Goal: Information Seeking & Learning: Learn about a topic

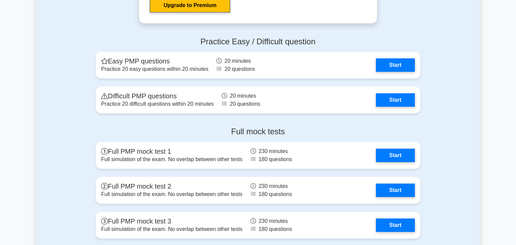
scroll to position [1813, 0]
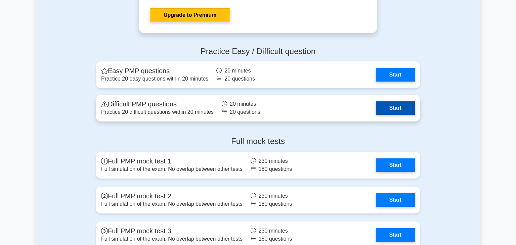
click at [398, 112] on link "Start" at bounding box center [395, 107] width 39 height 13
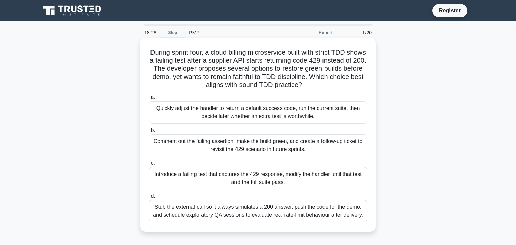
click at [275, 114] on div "Quickly adjust the handler to return a default success code, run the current su…" at bounding box center [258, 112] width 218 height 22
click at [149, 100] on input "a. Quickly adjust the handler to return a default success code, run the current…" at bounding box center [149, 97] width 0 height 4
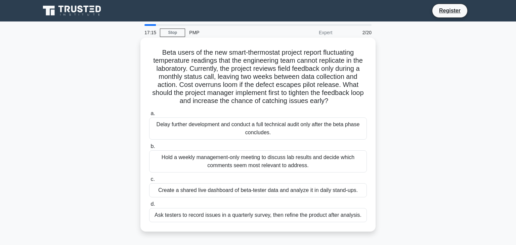
click at [194, 189] on div "Create a shared live dashboard of beta-tester data and analyze it in daily stan…" at bounding box center [258, 190] width 218 height 14
click at [149, 182] on input "c. Create a shared live dashboard of beta-tester data and analyze it in daily s…" at bounding box center [149, 179] width 0 height 4
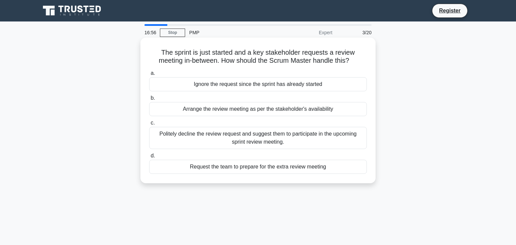
click at [186, 147] on div "Politely decline the review request and suggest them to participate in the upco…" at bounding box center [258, 138] width 218 height 22
click at [149, 125] on input "c. Politely decline the review request and suggest them to participate in the u…" at bounding box center [149, 123] width 0 height 4
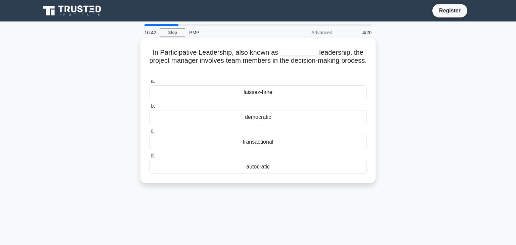
click at [235, 113] on div "democratic" at bounding box center [258, 117] width 218 height 14
click at [149, 108] on input "b. democratic" at bounding box center [149, 106] width 0 height 4
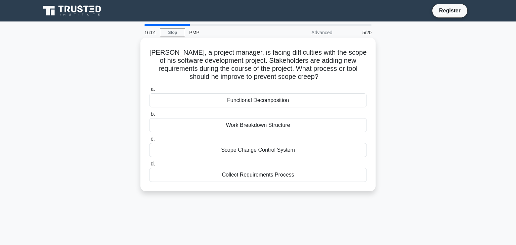
click at [226, 169] on div "Collect Requirements Process" at bounding box center [258, 175] width 218 height 14
click at [149, 166] on input "d. Collect Requirements Process" at bounding box center [149, 164] width 0 height 4
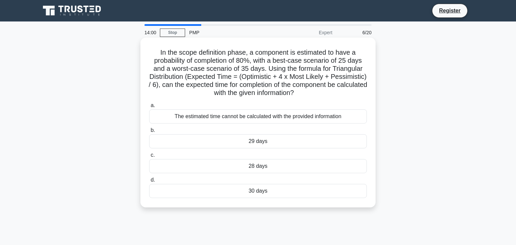
click at [248, 191] on div "30 days" at bounding box center [258, 191] width 218 height 14
click at [149, 182] on input "d. 30 days" at bounding box center [149, 180] width 0 height 4
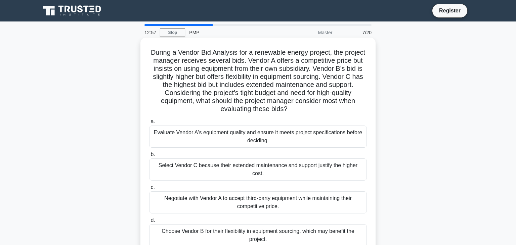
click at [196, 203] on div "Negotiate with Vendor A to accept third-party equipment while maintaining their…" at bounding box center [258, 202] width 218 height 22
click at [149, 190] on input "c. Negotiate with Vendor A to accept third-party equipment while maintaining th…" at bounding box center [149, 187] width 0 height 4
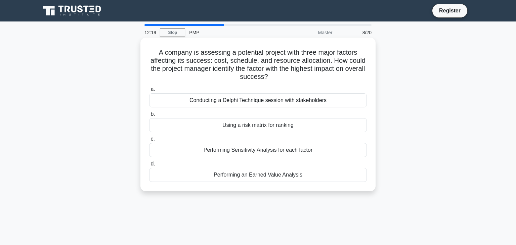
click at [219, 157] on div "a. Conducting a Delphi Technique session with stakeholders b. Using a risk matr…" at bounding box center [258, 133] width 226 height 99
click at [217, 153] on div "Performing Sensitivity Analysis for each factor" at bounding box center [258, 150] width 218 height 14
click at [149, 141] on input "c. Performing Sensitivity Analysis for each factor" at bounding box center [149, 139] width 0 height 4
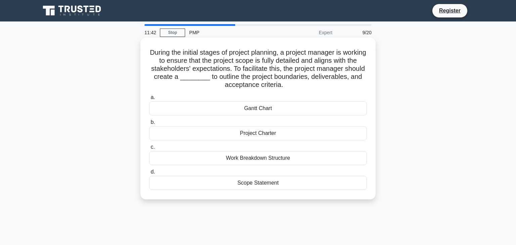
click at [288, 134] on div "Project Charter" at bounding box center [258, 133] width 218 height 14
click at [149, 125] on input "b. Project Charter" at bounding box center [149, 122] width 0 height 4
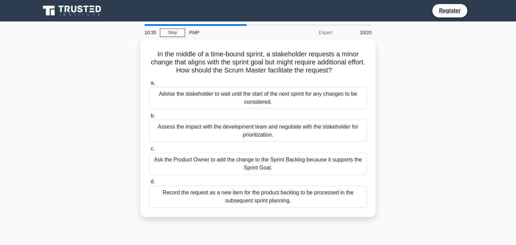
click at [288, 134] on div "Assess the impact with the development team and negotiate with the stakeholder …" at bounding box center [258, 131] width 218 height 22
click at [149, 118] on input "b. Assess the impact with the development team and negotiate with the stakehold…" at bounding box center [149, 116] width 0 height 4
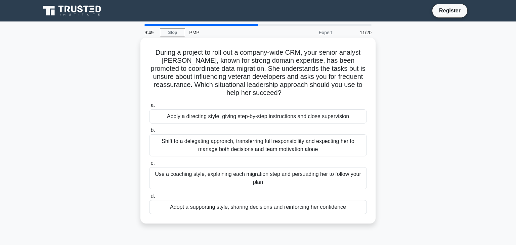
click at [221, 205] on div "Adopt a supporting style, sharing decisions and reinforcing her confidence" at bounding box center [258, 207] width 218 height 14
click at [149, 198] on input "d. Adopt a supporting style, sharing decisions and reinforcing her confidence" at bounding box center [149, 196] width 0 height 4
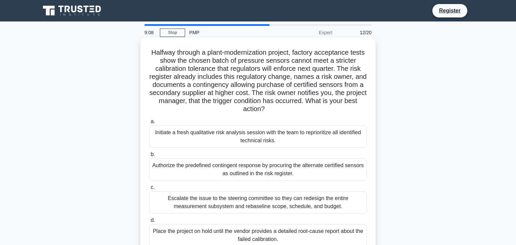
click at [182, 170] on div "Authorize the predefined contingent response by procuring the alternate certifi…" at bounding box center [258, 169] width 218 height 22
click at [149, 157] on input "b. Authorize the predefined contingent response by procuring the alternate cert…" at bounding box center [149, 154] width 0 height 4
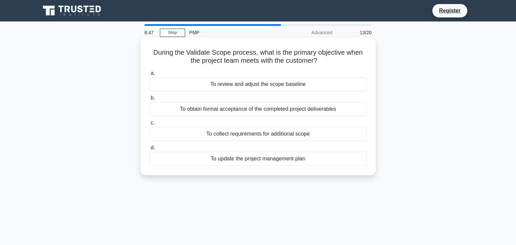
click at [224, 110] on div "To obtain formal acceptance of the completed project deliverables" at bounding box center [258, 109] width 218 height 14
click at [149, 100] on input "b. To obtain formal acceptance of the completed project deliverables" at bounding box center [149, 98] width 0 height 4
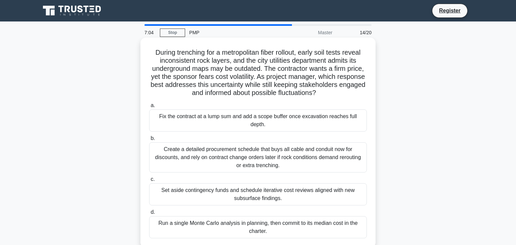
click at [172, 190] on div "Set aside contingency funds and schedule iterative cost reviews aligned with ne…" at bounding box center [258, 194] width 218 height 22
click at [149, 182] on input "c. Set aside contingency funds and schedule iterative cost reviews aligned with…" at bounding box center [149, 179] width 0 height 4
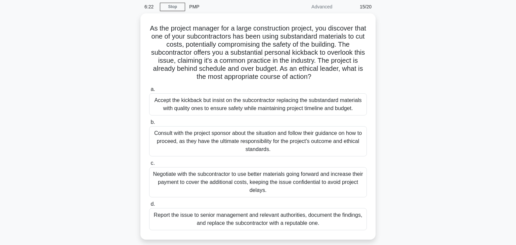
scroll to position [27, 0]
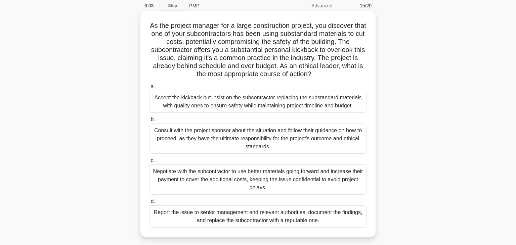
click at [263, 216] on div "Report the issue to senior management and relevant authorities, document the fi…" at bounding box center [258, 216] width 218 height 22
click at [149, 204] on input "d. Report the issue to senior management and relevant authorities, document the…" at bounding box center [149, 201] width 0 height 4
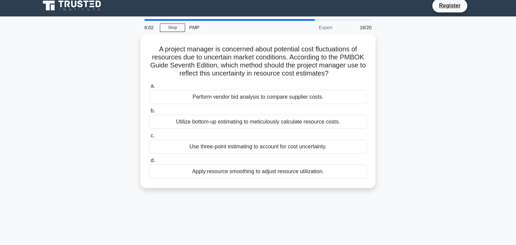
scroll to position [0, 0]
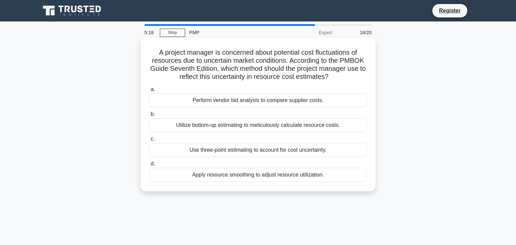
click at [248, 129] on div "Utilize bottom-up estimating to meticulously calculate resource costs." at bounding box center [258, 125] width 218 height 14
click at [149, 116] on input "b. Utilize bottom-up estimating to meticulously calculate resource costs." at bounding box center [149, 114] width 0 height 4
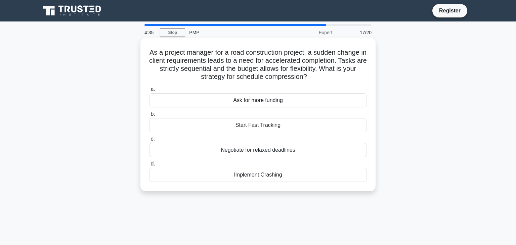
click at [245, 178] on div "Implement Crashing" at bounding box center [258, 175] width 218 height 14
click at [149, 166] on input "d. Implement Crashing" at bounding box center [149, 164] width 0 height 4
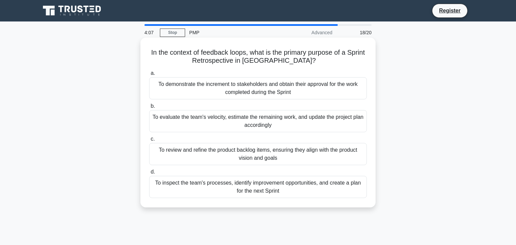
click at [252, 186] on div "To inspect the team's processes, identify improvement opportunities, and create…" at bounding box center [258, 187] width 218 height 22
click at [149, 174] on input "d. To inspect the team's processes, identify improvement opportunities, and cre…" at bounding box center [149, 172] width 0 height 4
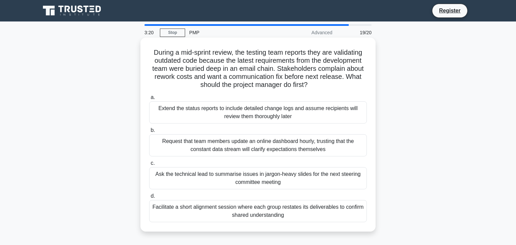
click at [238, 203] on div "Facilitate a short alignment session where each group restates its deliverables…" at bounding box center [258, 211] width 218 height 22
click at [149, 198] on input "d. Facilitate a short alignment session where each group restates its deliverab…" at bounding box center [149, 196] width 0 height 4
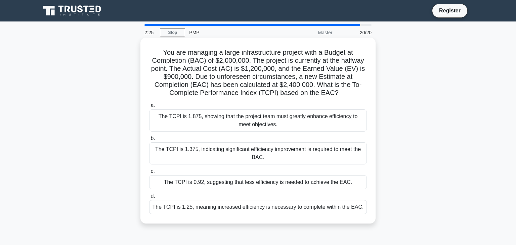
click at [238, 206] on div "The TCPI is 1.25, meaning increased efficiency is necessary to complete within …" at bounding box center [258, 207] width 218 height 14
click at [149, 198] on input "d. The TCPI is 1.25, meaning increased efficiency is necessary to complete with…" at bounding box center [149, 196] width 0 height 4
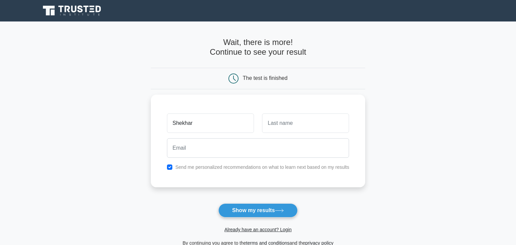
type input "Shekhar"
type input "[PERSON_NAME]"
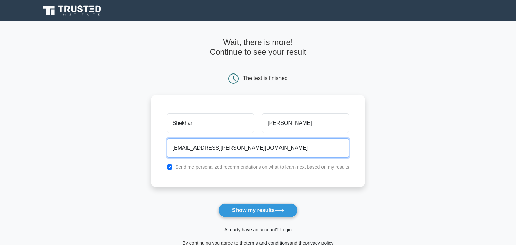
type input "shekhar.kamble@lionbridge.com"
click at [218, 203] on button "Show my results" at bounding box center [257, 210] width 79 height 14
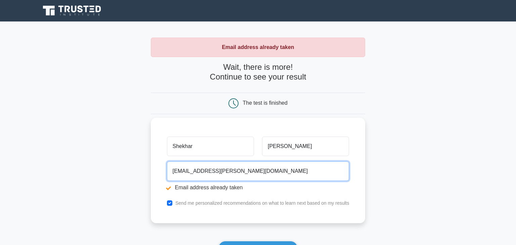
click at [304, 166] on input "shekhar.kamble@lionbridge.com" at bounding box center [258, 170] width 182 height 19
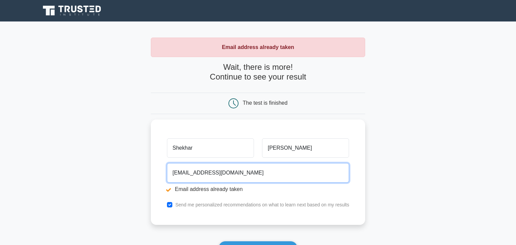
type input "syk888@gmail.com"
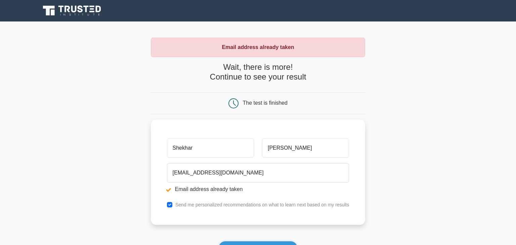
click at [433, 105] on main "Email address already taken Wait, there is more! Continue to see your result Th…" at bounding box center [258, 160] width 516 height 279
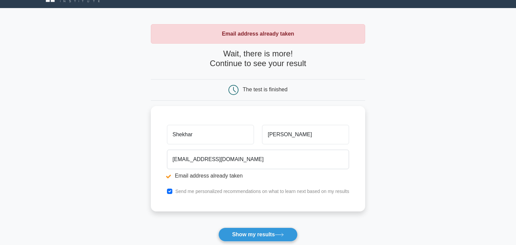
scroll to position [27, 0]
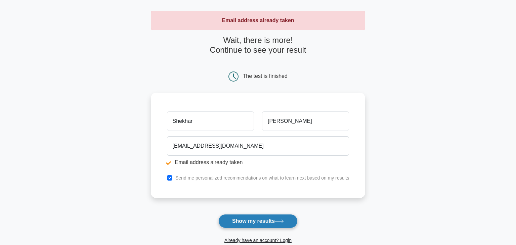
click at [283, 220] on icon at bounding box center [279, 222] width 9 height 4
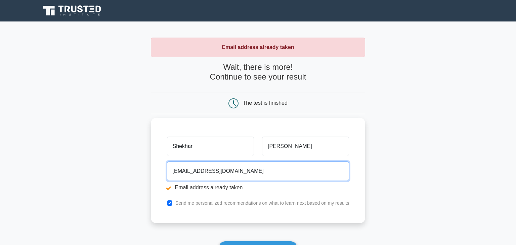
click at [232, 173] on input "[EMAIL_ADDRESS][DOMAIN_NAME]" at bounding box center [258, 170] width 182 height 19
type input "s"
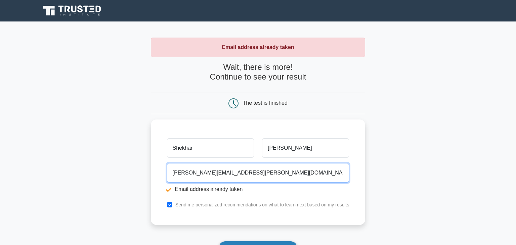
type input "[PERSON_NAME][EMAIL_ADDRESS][PERSON_NAME][DOMAIN_NAME]"
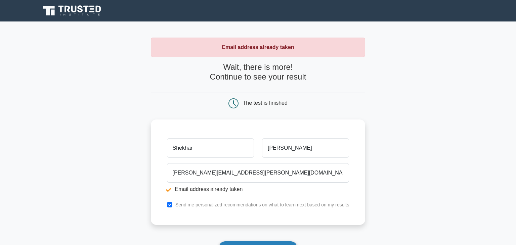
click at [238, 241] on button "Show my results" at bounding box center [257, 248] width 79 height 14
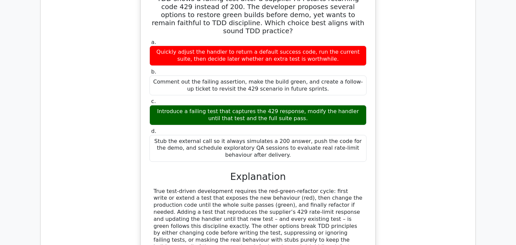
scroll to position [725, 0]
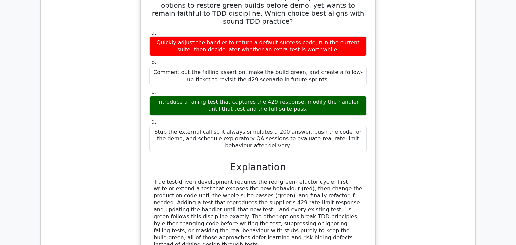
click at [455, 73] on div "During sprint four, a cloud billing microservice built with strict TDD shows a …" at bounding box center [258, 128] width 424 height 325
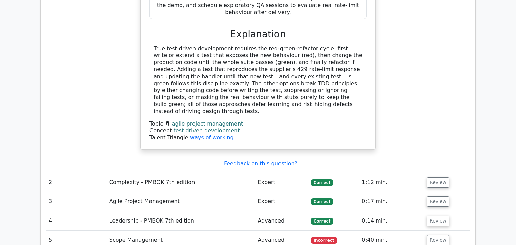
scroll to position [859, 0]
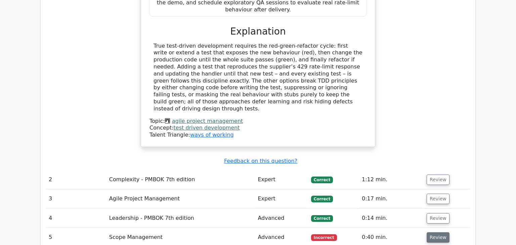
click at [429, 232] on button "Review" at bounding box center [437, 237] width 23 height 10
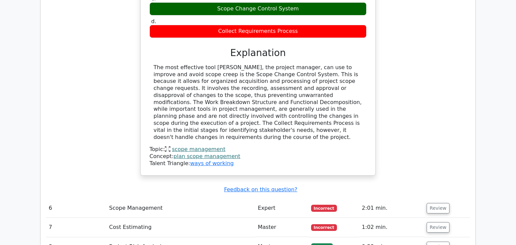
scroll to position [1249, 0]
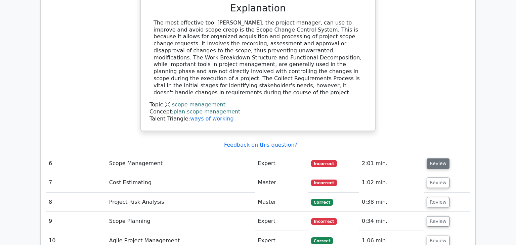
click at [438, 158] on button "Review" at bounding box center [437, 163] width 23 height 10
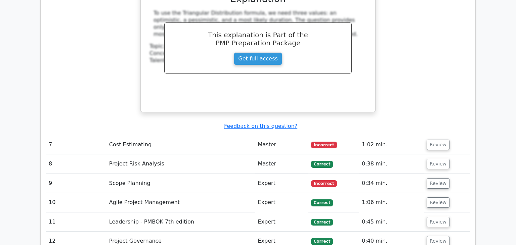
scroll to position [1611, 0]
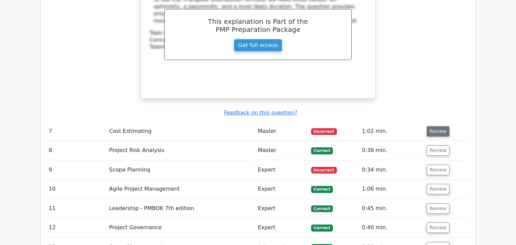
click at [431, 126] on button "Review" at bounding box center [437, 131] width 23 height 10
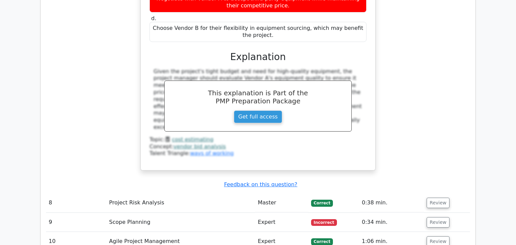
scroll to position [1920, 0]
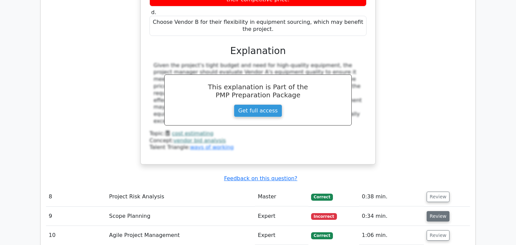
click at [436, 211] on button "Review" at bounding box center [437, 216] width 23 height 10
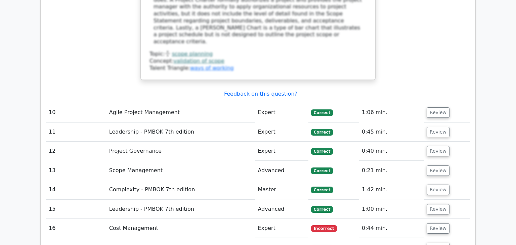
scroll to position [2430, 0]
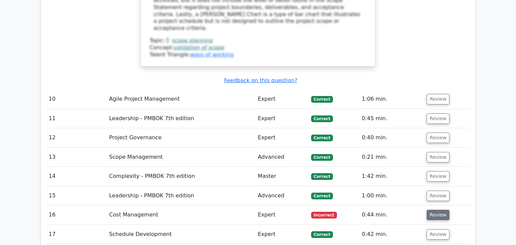
click at [435, 210] on button "Review" at bounding box center [437, 215] width 23 height 10
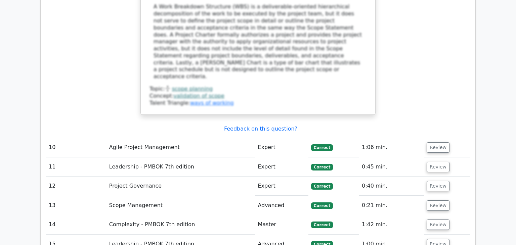
scroll to position [2376, 0]
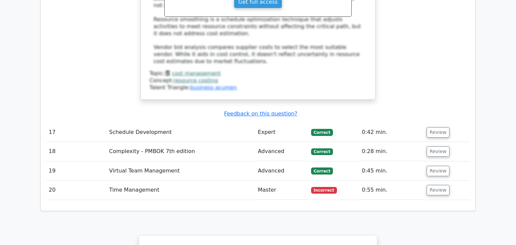
scroll to position [2873, 0]
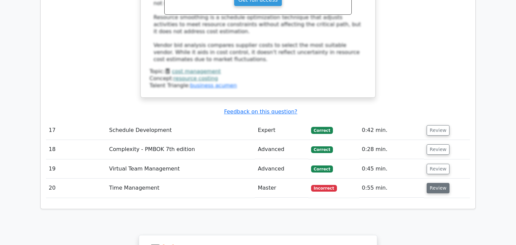
click at [434, 183] on button "Review" at bounding box center [437, 188] width 23 height 10
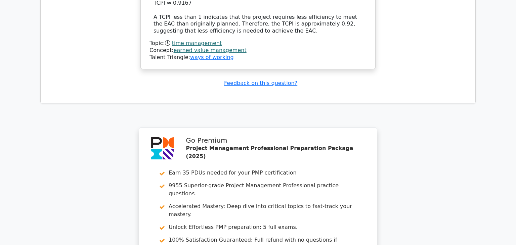
scroll to position [3424, 0]
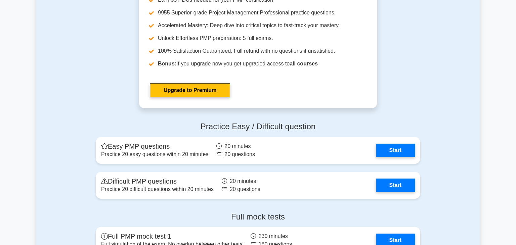
scroll to position [2001, 0]
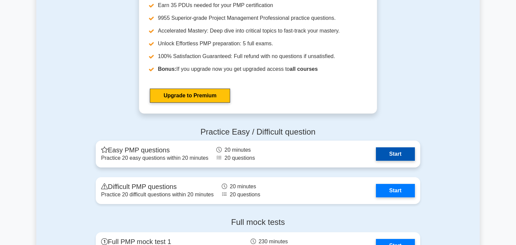
click at [387, 152] on link "Start" at bounding box center [395, 153] width 39 height 13
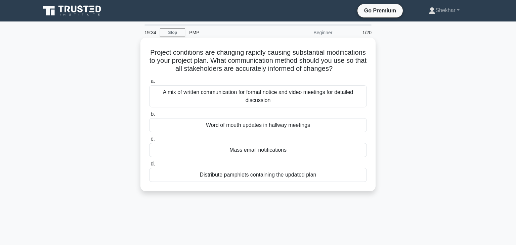
click at [237, 96] on div "A mix of written communication for formal notice and video meetings for detaile…" at bounding box center [258, 96] width 218 height 22
click at [149, 84] on input "a. A mix of written communication for formal notice and video meetings for deta…" at bounding box center [149, 81] width 0 height 4
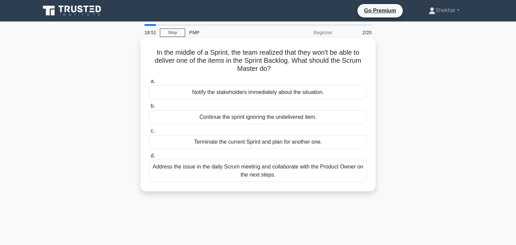
click at [209, 165] on div "Address the issue in the daily Scrum meeting and collaborate with the Product O…" at bounding box center [258, 171] width 218 height 22
click at [149, 158] on input "d. Address the issue in the daily Scrum meeting and collaborate with the Produc…" at bounding box center [149, 156] width 0 height 4
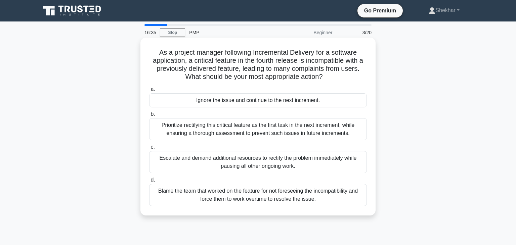
click at [223, 132] on div "Prioritize rectifying this critical feature as the first task in the next incre…" at bounding box center [258, 129] width 218 height 22
click at [149, 116] on input "b. Prioritize rectifying this critical feature as the first task in the next in…" at bounding box center [149, 114] width 0 height 4
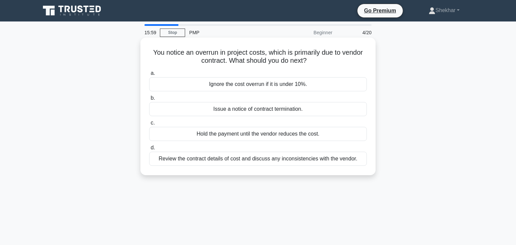
click at [207, 162] on div "Review the contract details of cost and discuss any inconsistencies with the ve…" at bounding box center [258, 159] width 218 height 14
click at [149, 150] on input "d. Review the contract details of cost and discuss any inconsistencies with the…" at bounding box center [149, 148] width 0 height 4
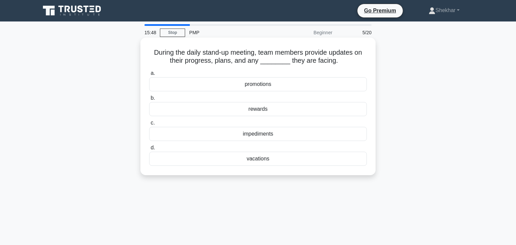
click at [253, 134] on div "impediments" at bounding box center [258, 134] width 218 height 14
click at [149, 125] on input "c. impediments" at bounding box center [149, 123] width 0 height 4
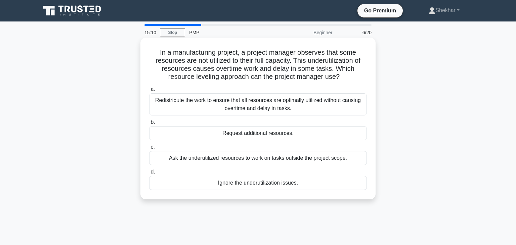
click at [227, 104] on div "Redistribute the work to ensure that all resources are optimally utilized witho…" at bounding box center [258, 104] width 218 height 22
click at [149, 92] on input "a. Redistribute the work to ensure that all resources are optimally utilized wi…" at bounding box center [149, 89] width 0 height 4
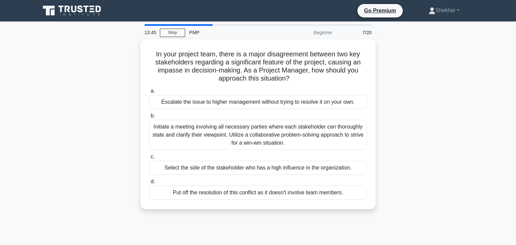
click at [439, 76] on div "In your project team, there is a major disagreement between two key stakeholder…" at bounding box center [257, 128] width 443 height 178
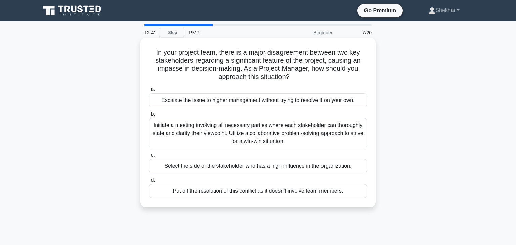
click at [189, 134] on div "Initiate a meeting involving all necessary parties where each stakeholder can t…" at bounding box center [258, 133] width 218 height 30
click at [149, 116] on input "b. Initiate a meeting involving all necessary parties where each stakeholder ca…" at bounding box center [149, 114] width 0 height 4
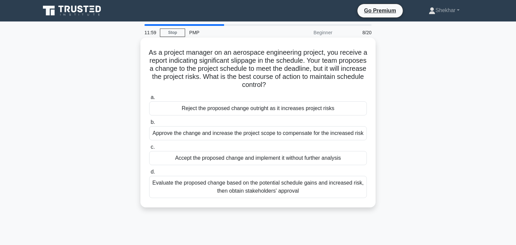
click at [209, 192] on div "Evaluate the proposed change based on the potential schedule gains and increase…" at bounding box center [258, 187] width 218 height 22
click at [149, 174] on input "d. Evaluate the proposed change based on the potential schedule gains and incre…" at bounding box center [149, 172] width 0 height 4
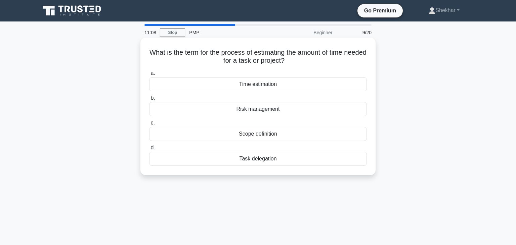
click at [252, 89] on div "Time estimation" at bounding box center [258, 84] width 218 height 14
click at [149, 76] on input "a. Time estimation" at bounding box center [149, 73] width 0 height 4
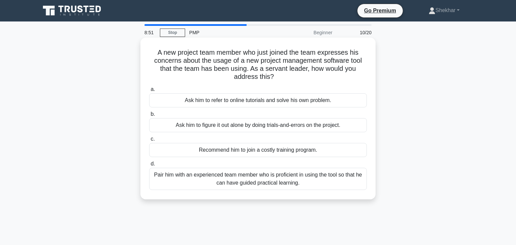
click at [238, 177] on div "Pair him with an experienced team member who is proficient in using the tool so…" at bounding box center [258, 179] width 218 height 22
click at [149, 166] on input "d. Pair him with an experienced team member who is proficient in using the tool…" at bounding box center [149, 164] width 0 height 4
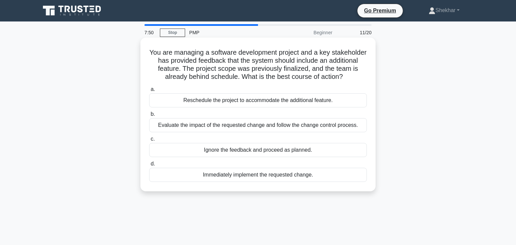
click at [290, 123] on div "Evaluate the impact of the requested change and follow the change control proce…" at bounding box center [258, 125] width 218 height 14
click at [149, 116] on input "b. Evaluate the impact of the requested change and follow the change control pr…" at bounding box center [149, 114] width 0 height 4
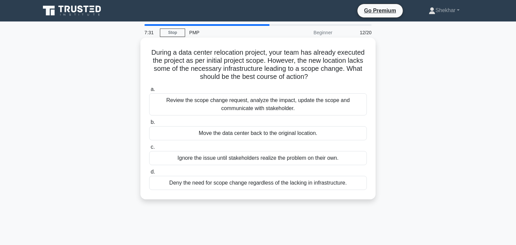
click at [264, 107] on div "Review the scope change request, analyze the impact, update the scope and commu…" at bounding box center [258, 104] width 218 height 22
click at [149, 92] on input "a. Review the scope change request, analyze the impact, update the scope and co…" at bounding box center [149, 89] width 0 height 4
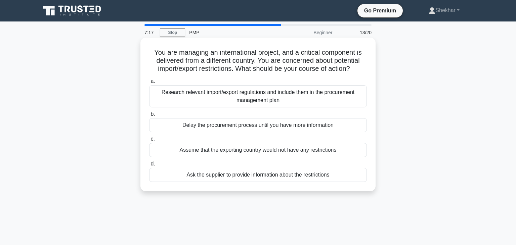
click at [260, 104] on div "Research relevant import/export regulations and include them in the procurement…" at bounding box center [258, 96] width 218 height 22
click at [149, 84] on input "a. Research relevant import/export regulations and include them in the procurem…" at bounding box center [149, 81] width 0 height 4
